Goal: Navigation & Orientation: Find specific page/section

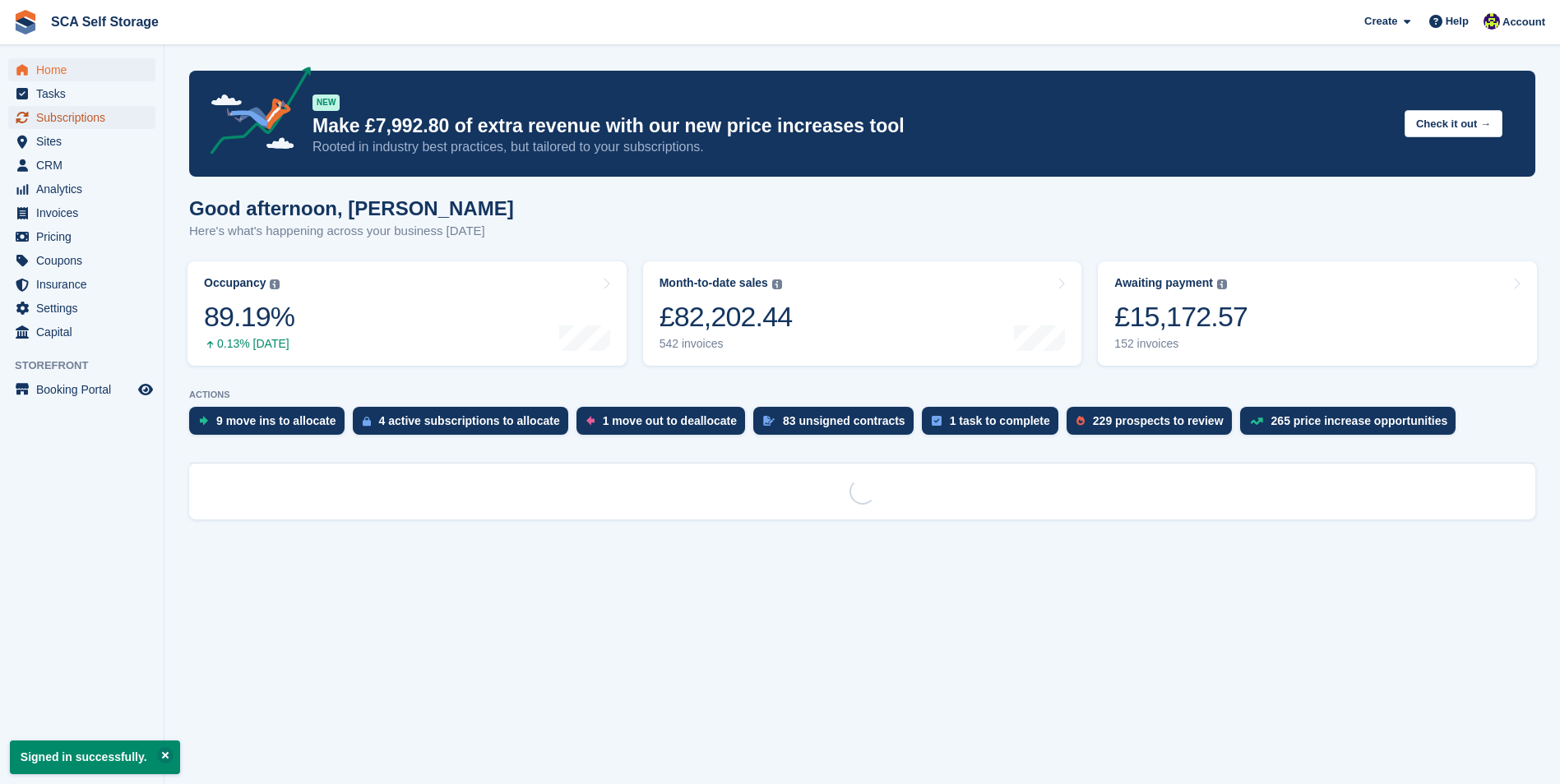
click at [118, 122] on span "Subscriptions" at bounding box center [85, 118] width 99 height 23
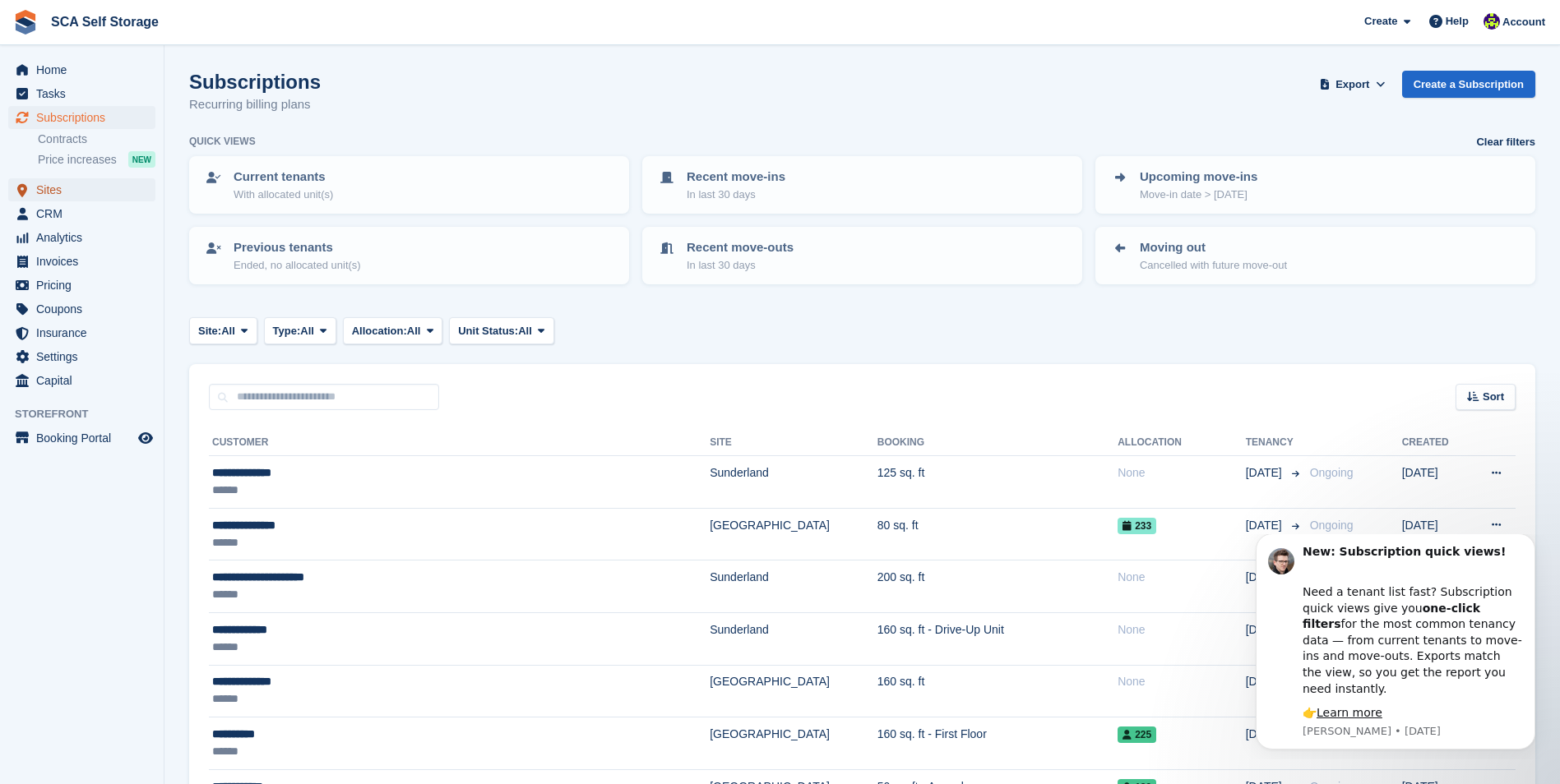
click at [89, 185] on span "Sites" at bounding box center [85, 190] width 99 height 23
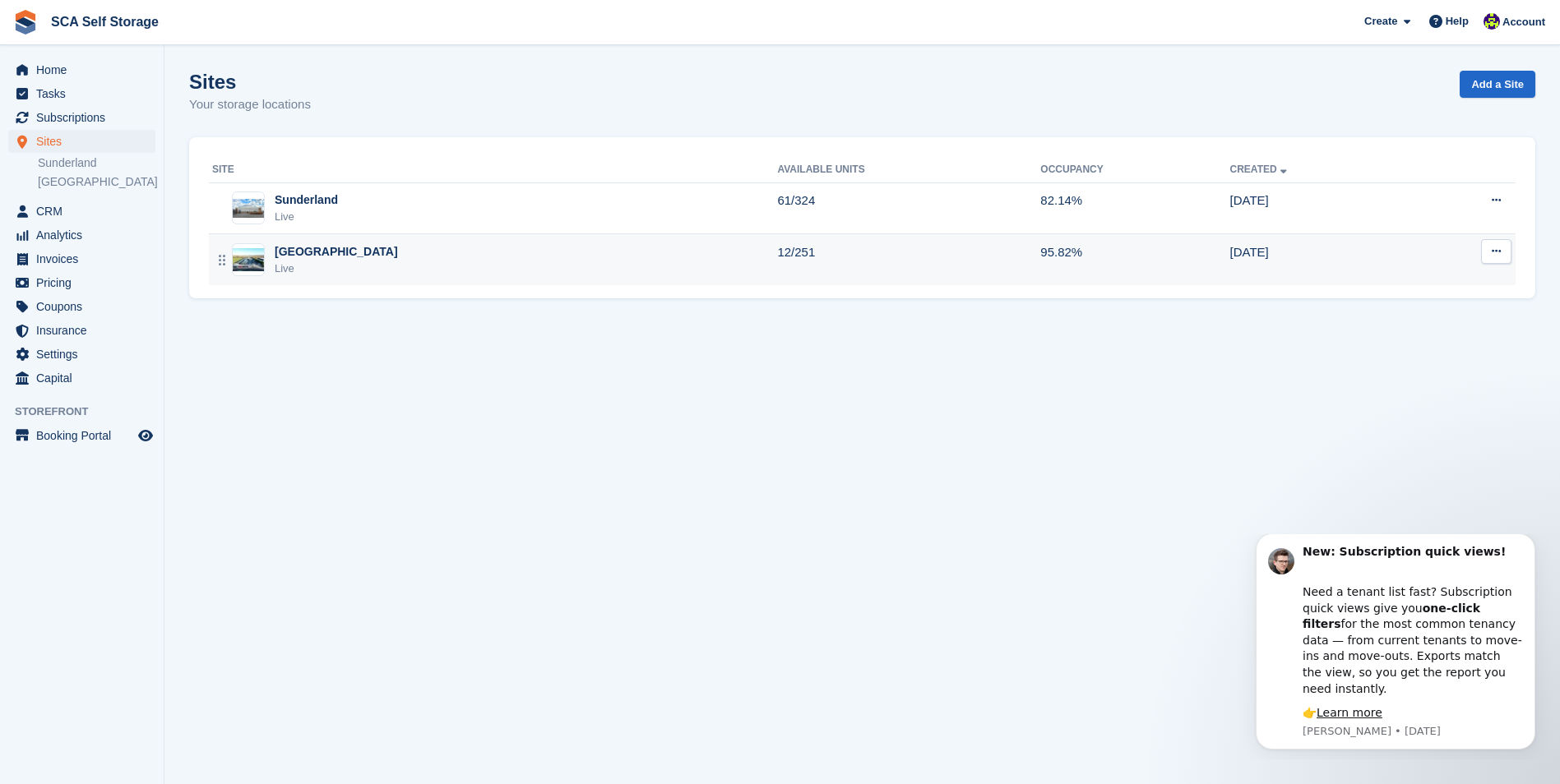
click at [410, 248] on div "Sheffield Live" at bounding box center [494, 261] width 565 height 34
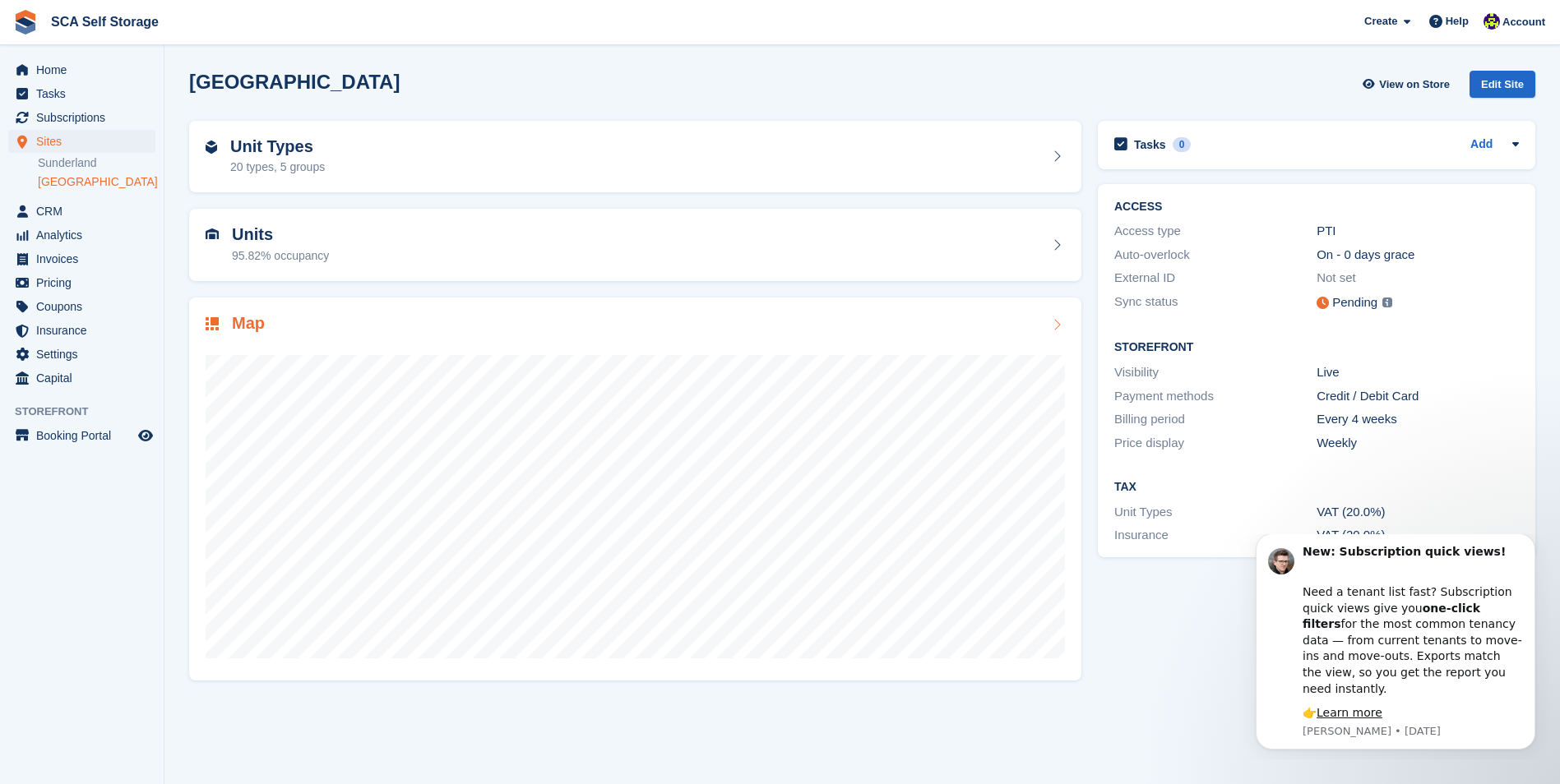
click at [582, 328] on div "Map" at bounding box center [635, 326] width 860 height 23
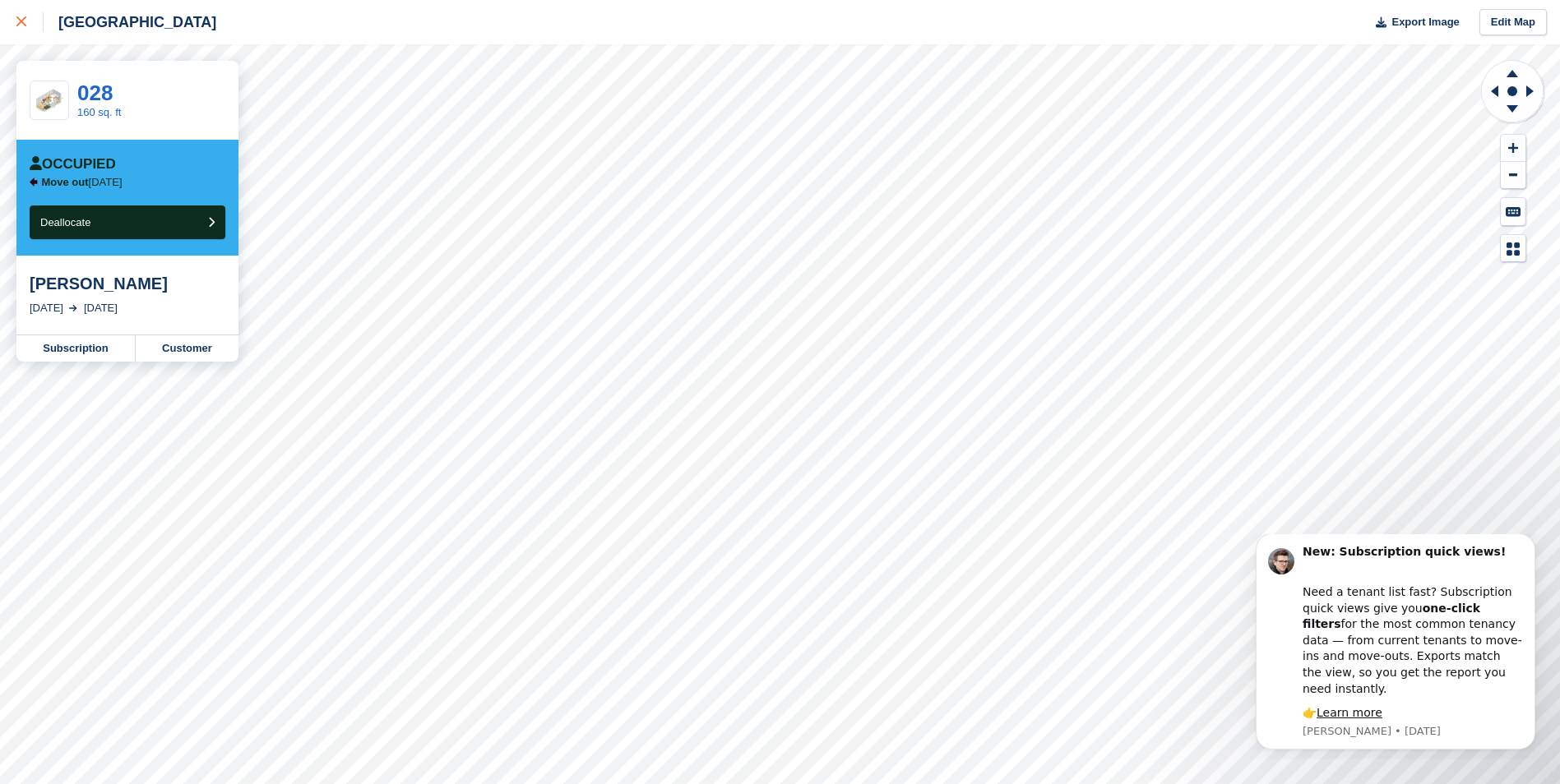
click at [16, 27] on link at bounding box center [22, 22] width 43 height 44
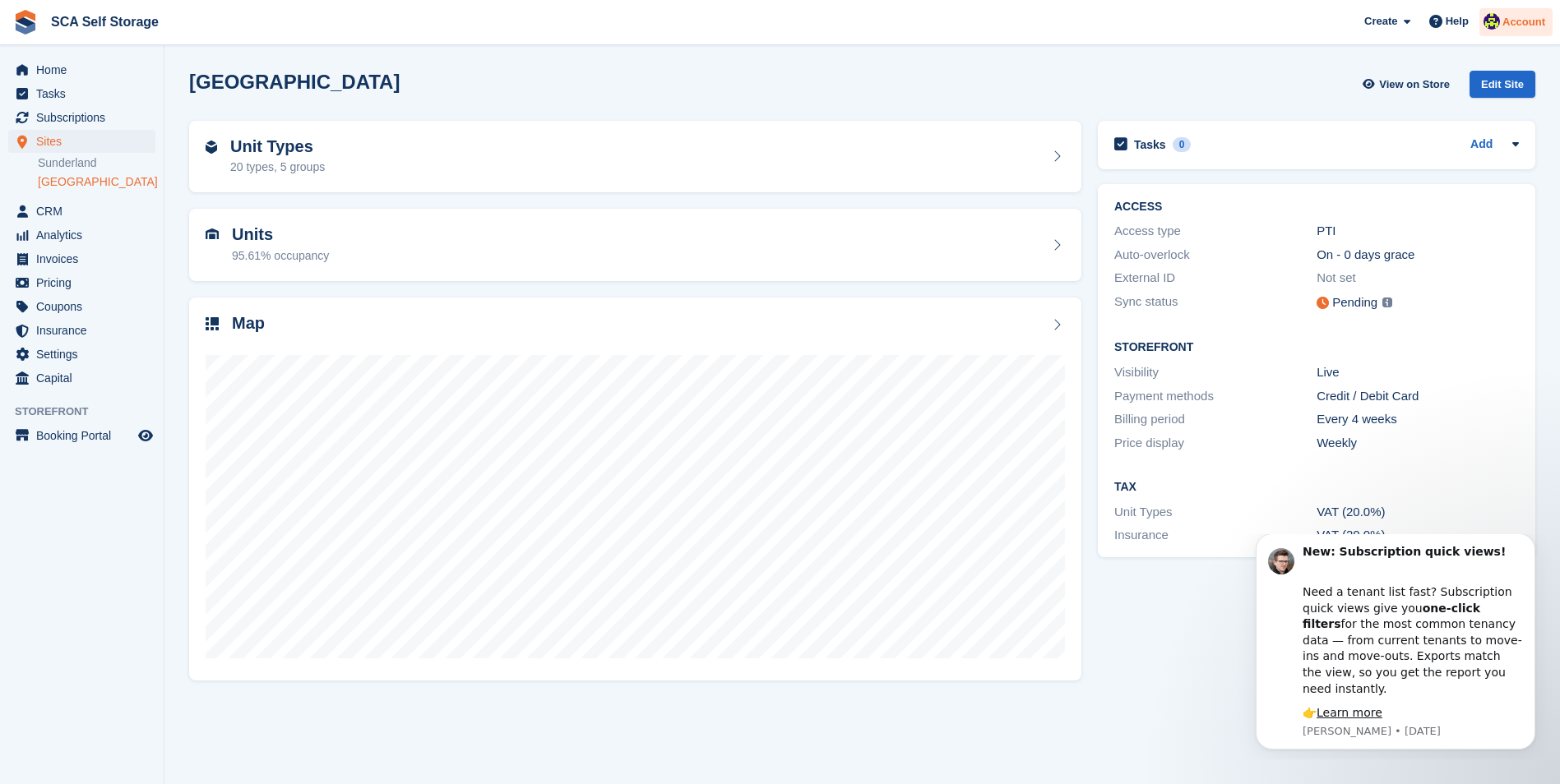
click at [1493, 26] on img at bounding box center [1491, 21] width 16 height 16
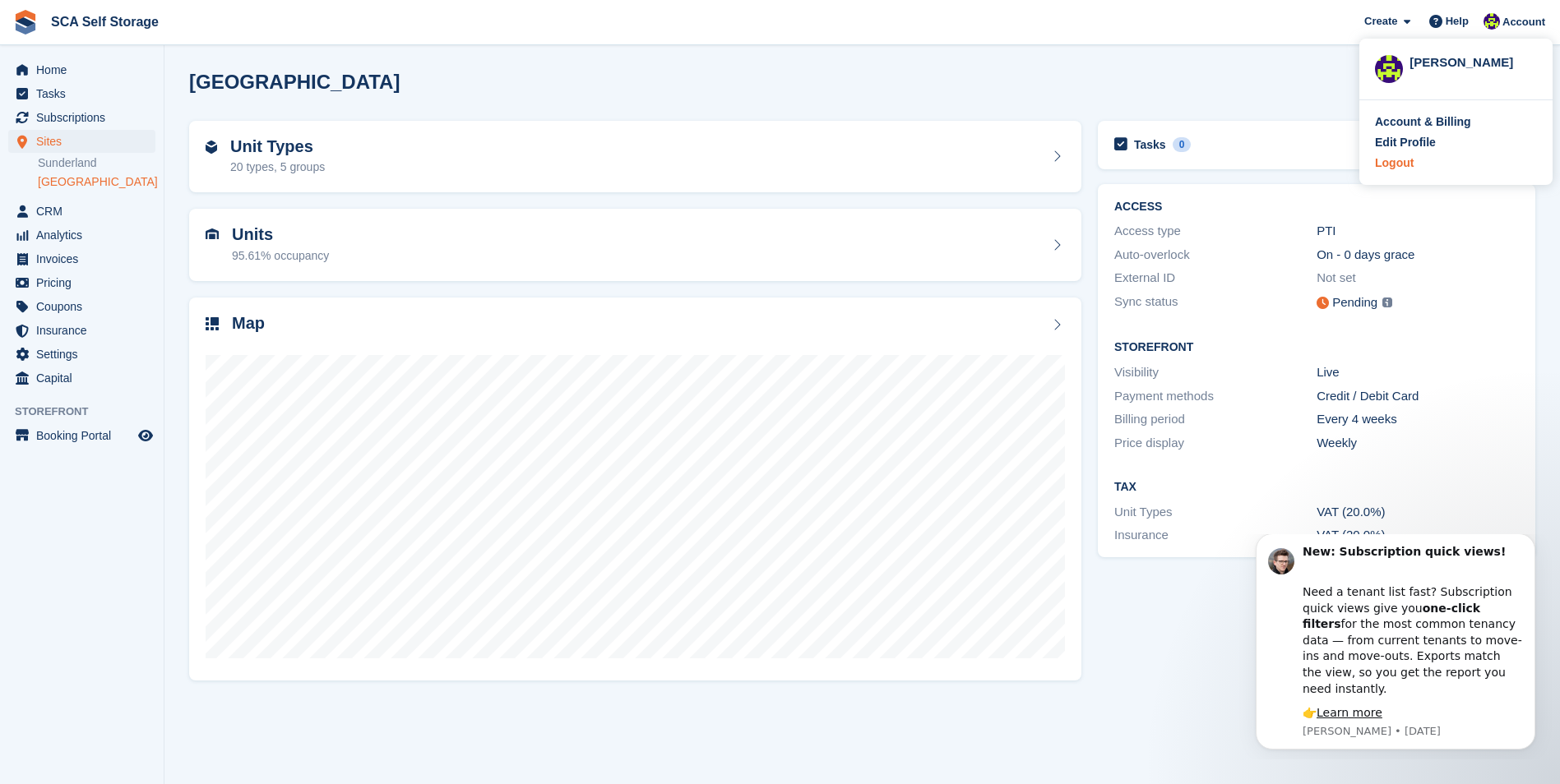
click at [1393, 167] on div "Logout" at bounding box center [1393, 163] width 39 height 17
